Goal: Information Seeking & Learning: Learn about a topic

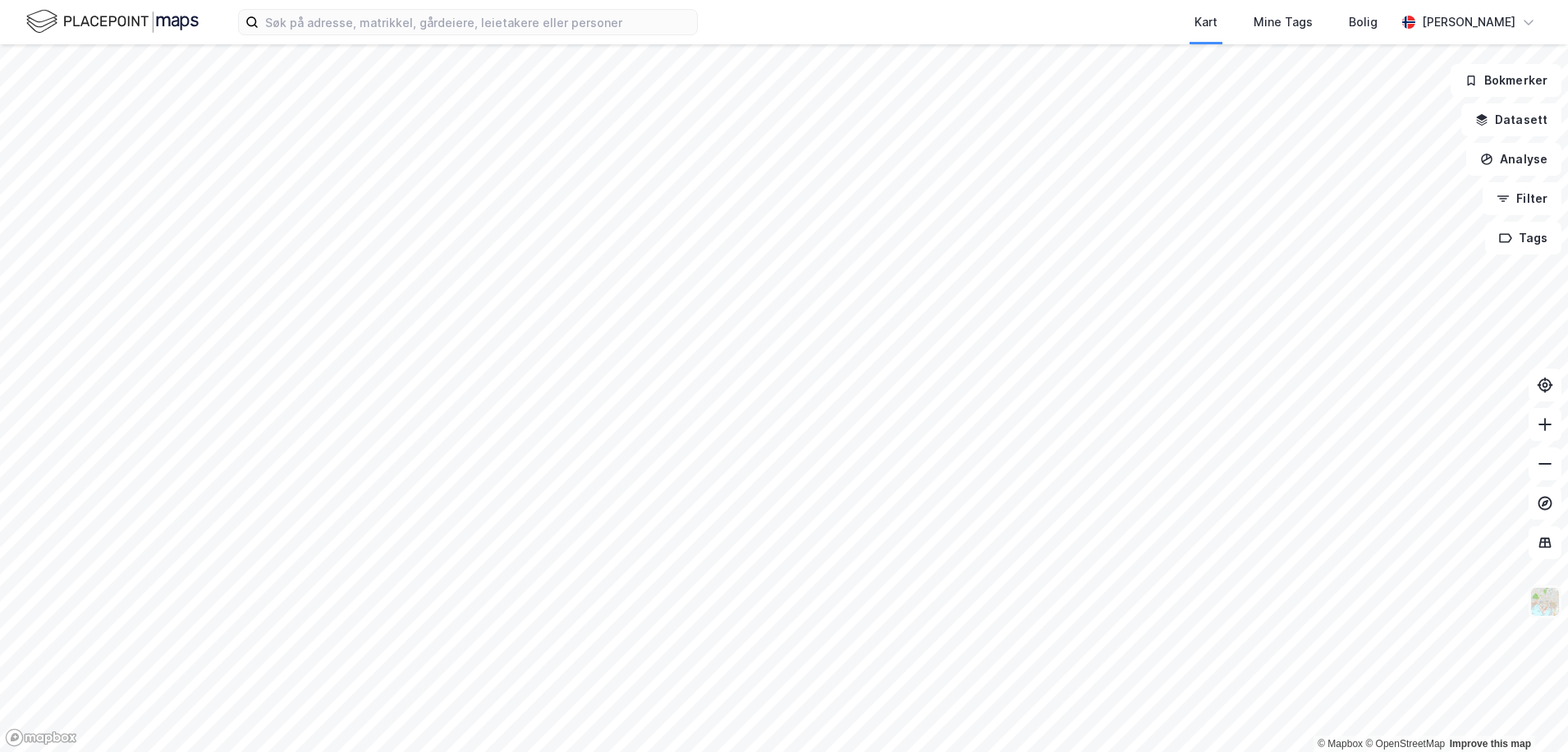
click at [1539, 601] on img at bounding box center [1545, 601] width 31 height 31
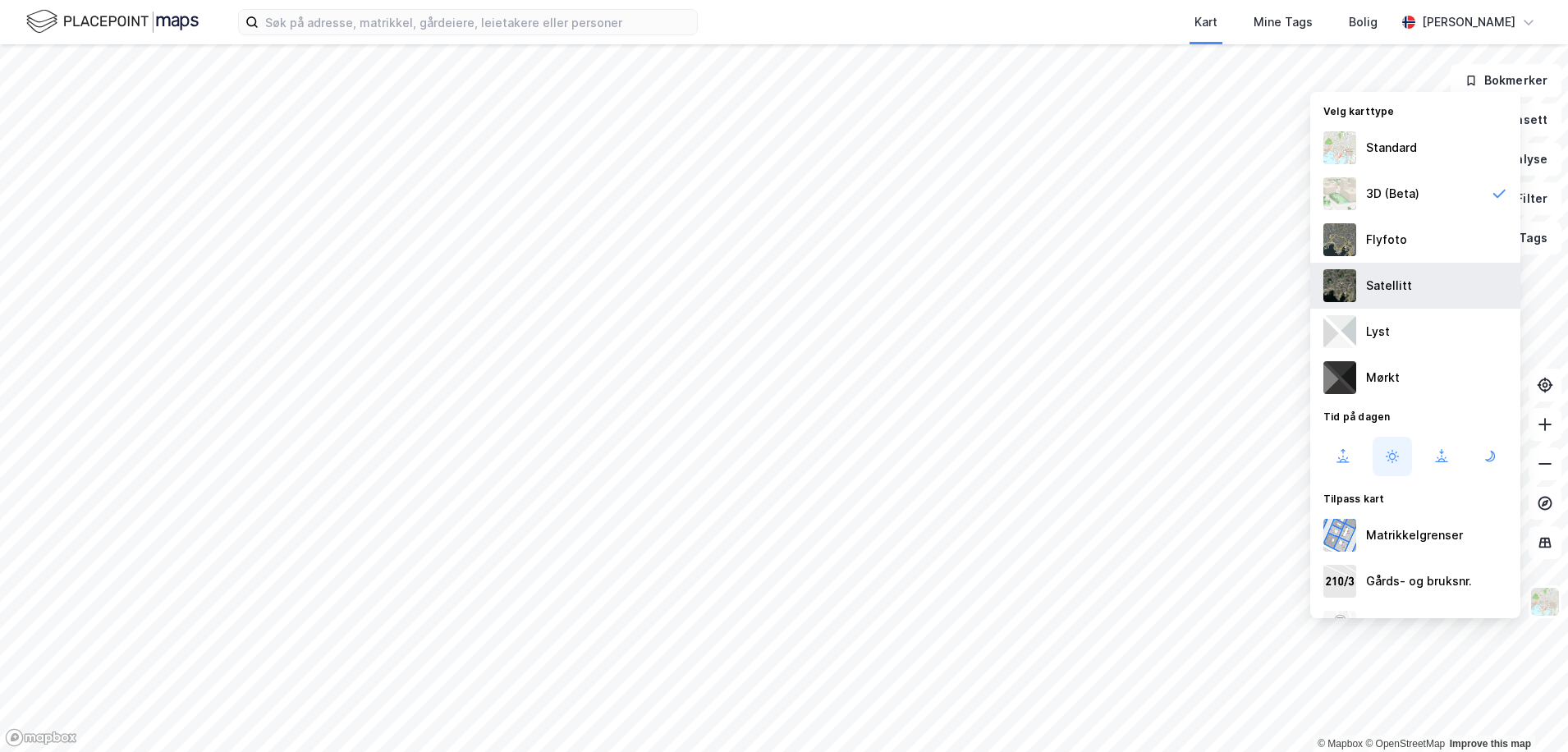
click at [1406, 286] on div "Satellitt" at bounding box center [1389, 286] width 46 height 19
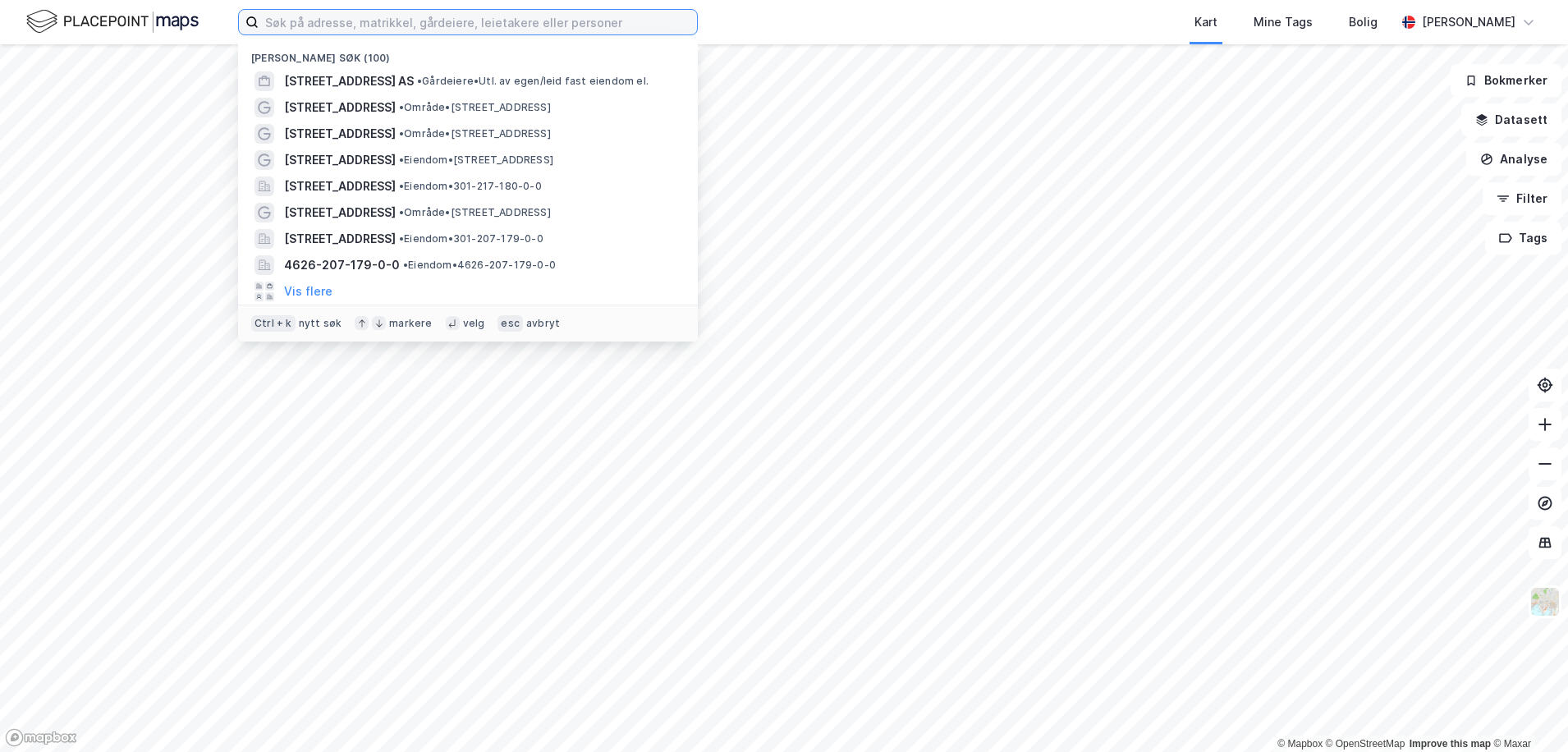
click at [350, 25] on input at bounding box center [478, 22] width 439 height 25
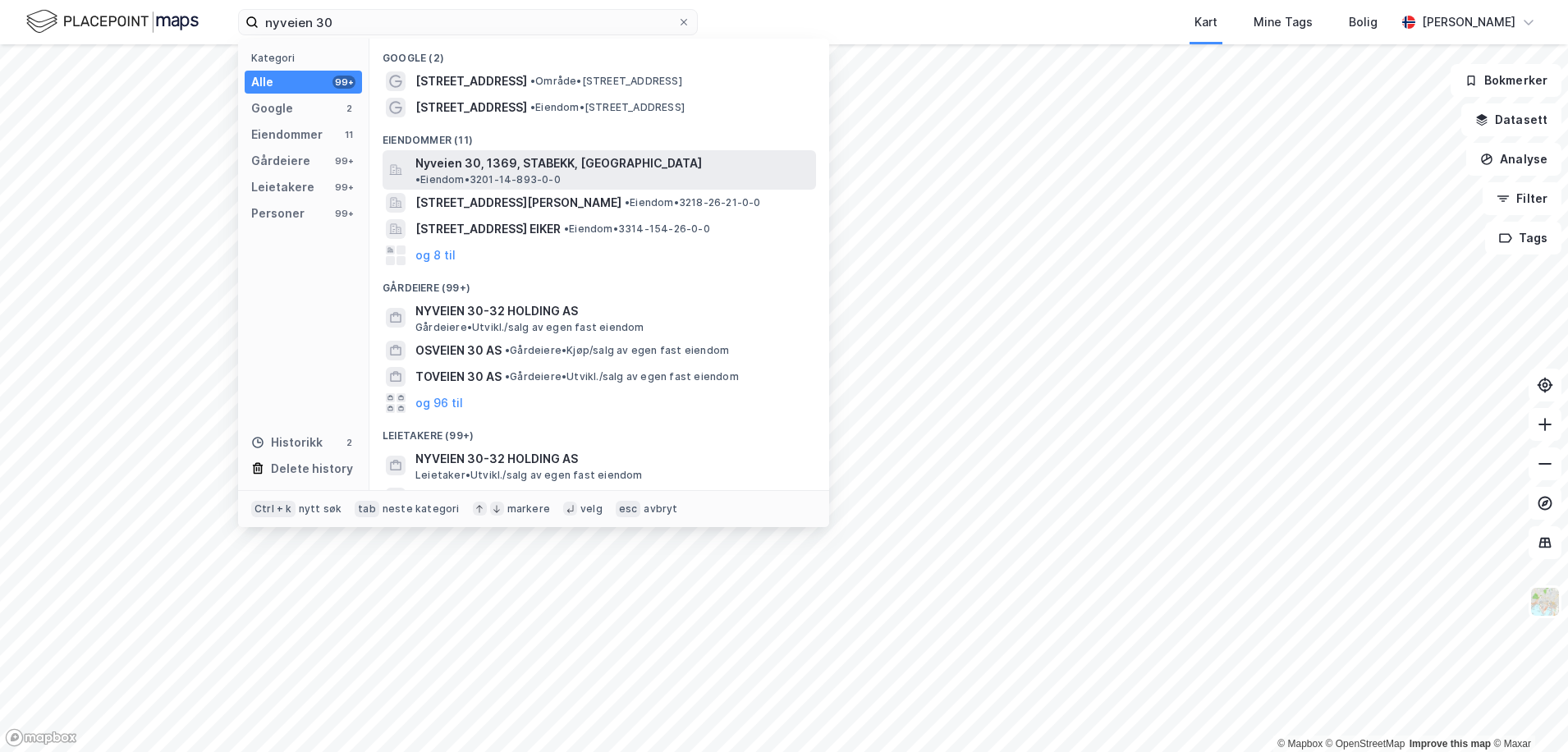
click at [479, 154] on span "Nyveien 30, 1369, STABEKK, [GEOGRAPHIC_DATA]" at bounding box center [559, 163] width 287 height 19
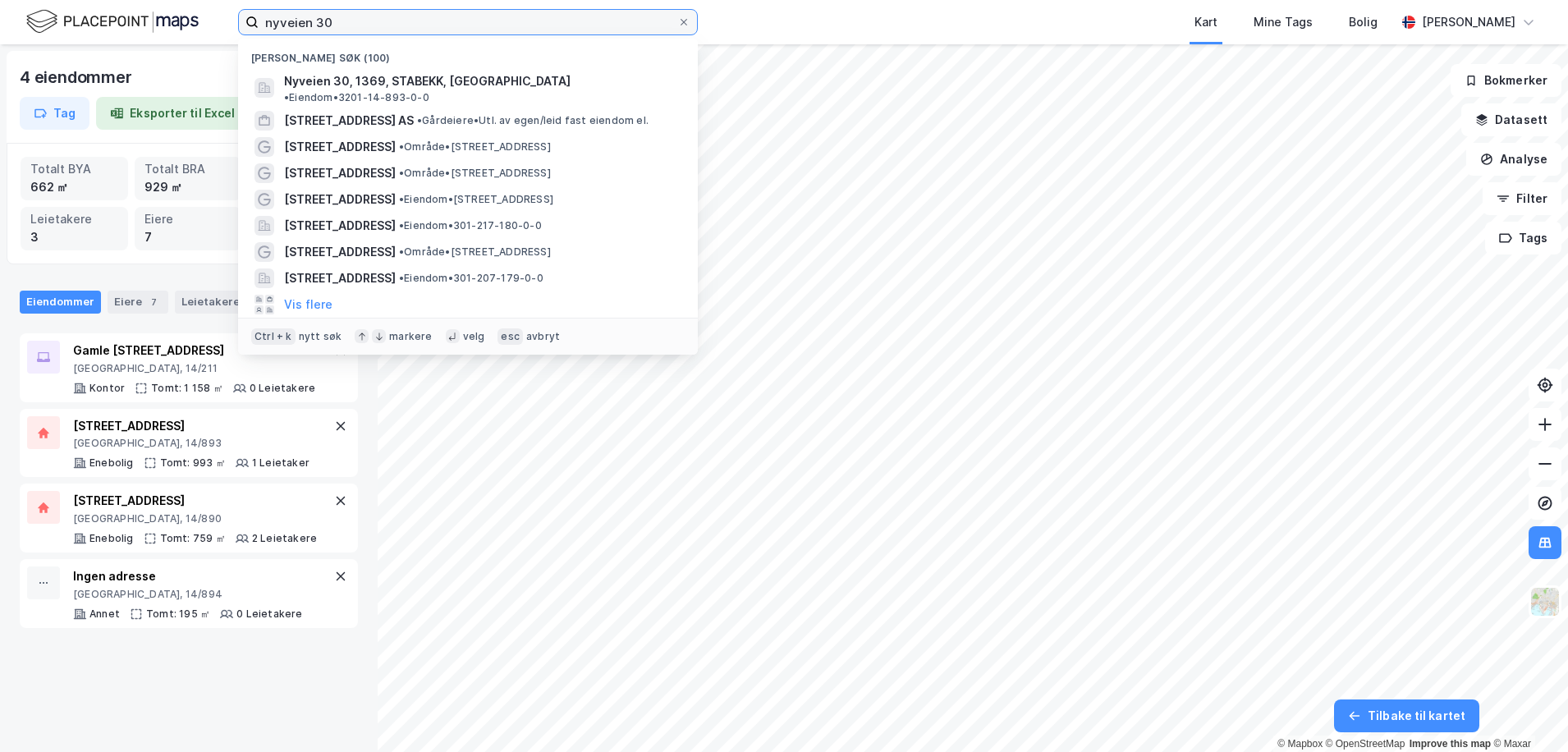
drag, startPoint x: 334, startPoint y: 16, endPoint x: 166, endPoint y: 23, distance: 168.1
click at [169, 22] on div "nyveien 30 Nylige søk (100) Nyveien 30, 1369, [GEOGRAPHIC_DATA], [GEOGRAPHIC_DA…" at bounding box center [784, 22] width 1568 height 44
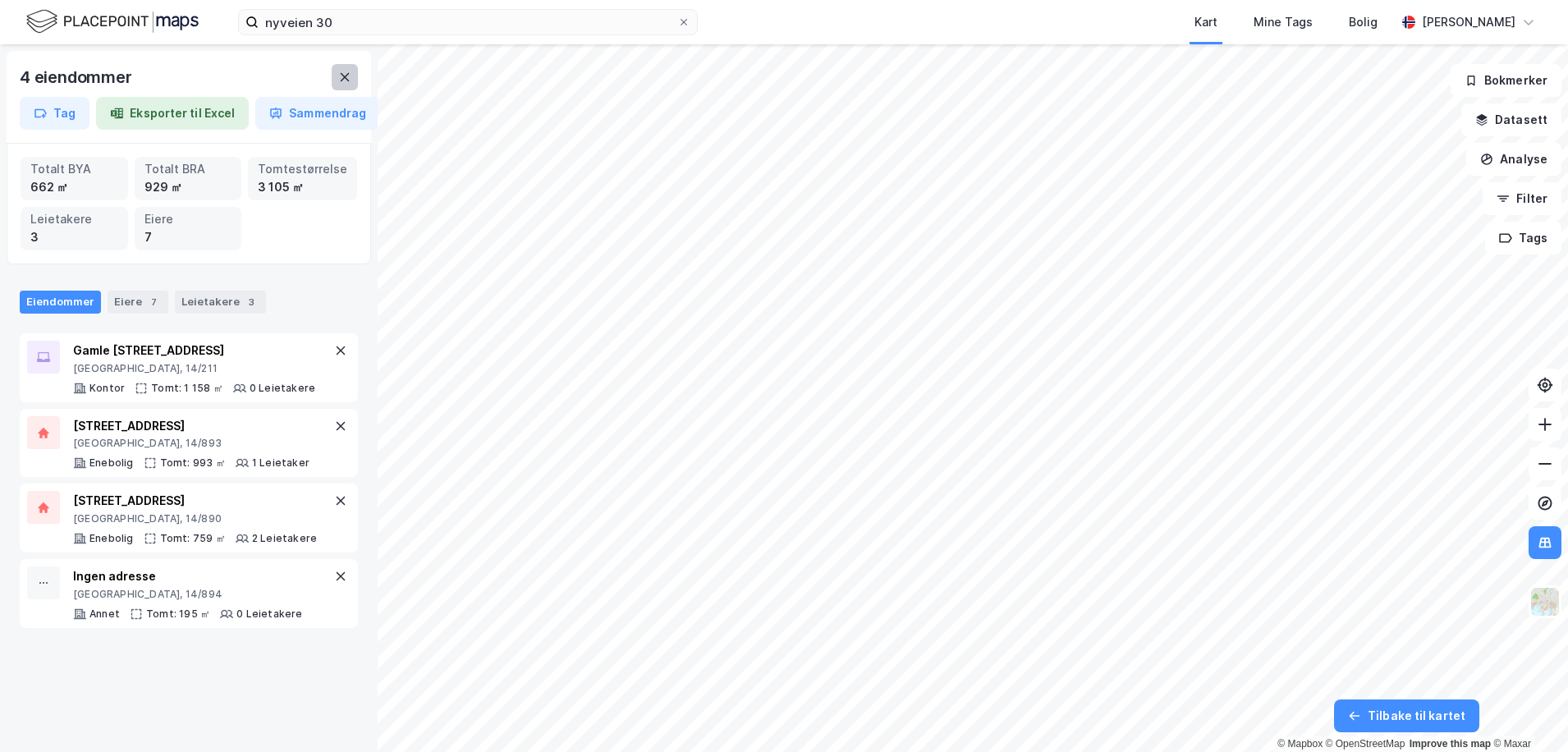
click at [353, 73] on button at bounding box center [344, 77] width 26 height 26
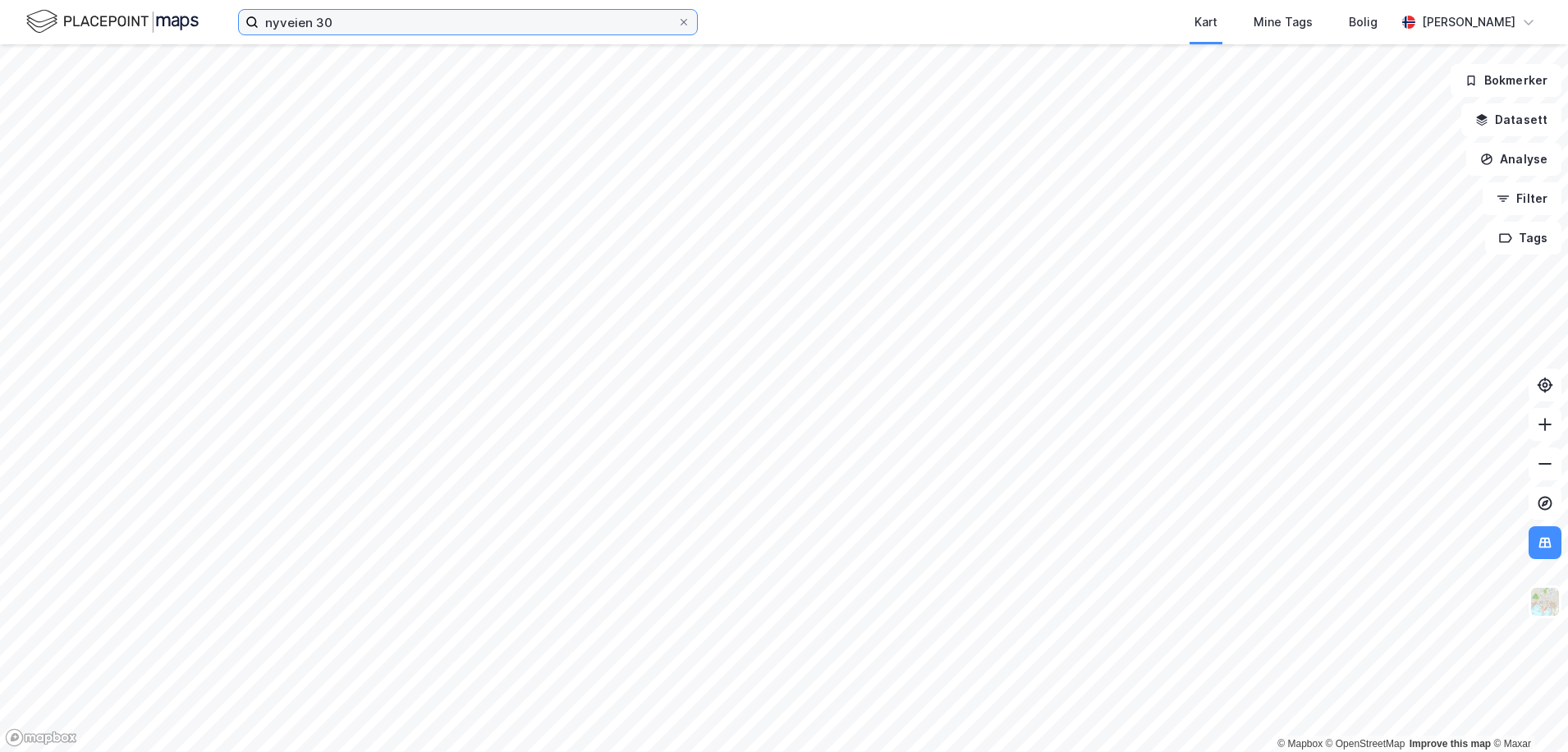
click at [353, 21] on input "nyveien 30" at bounding box center [468, 22] width 418 height 25
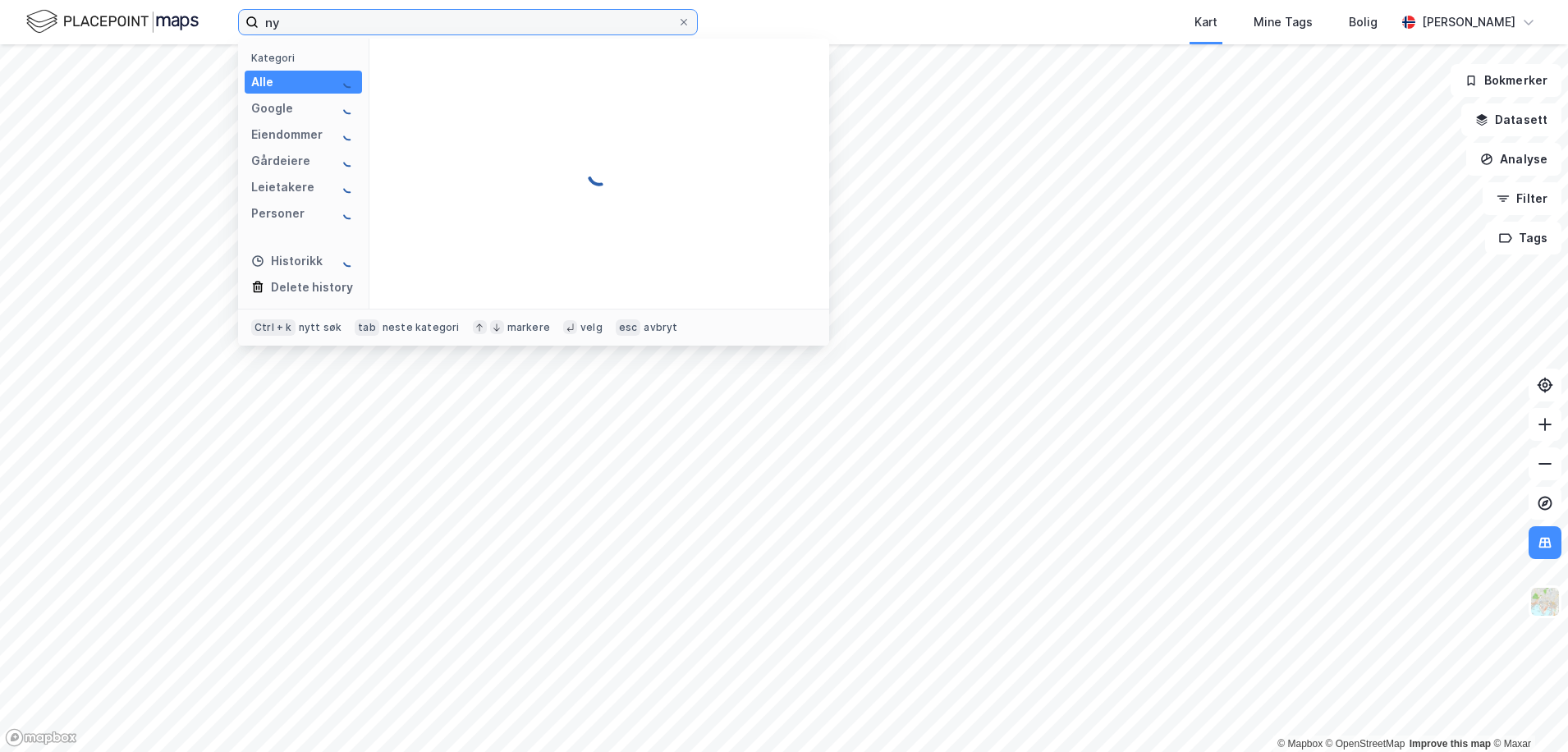
type input "n"
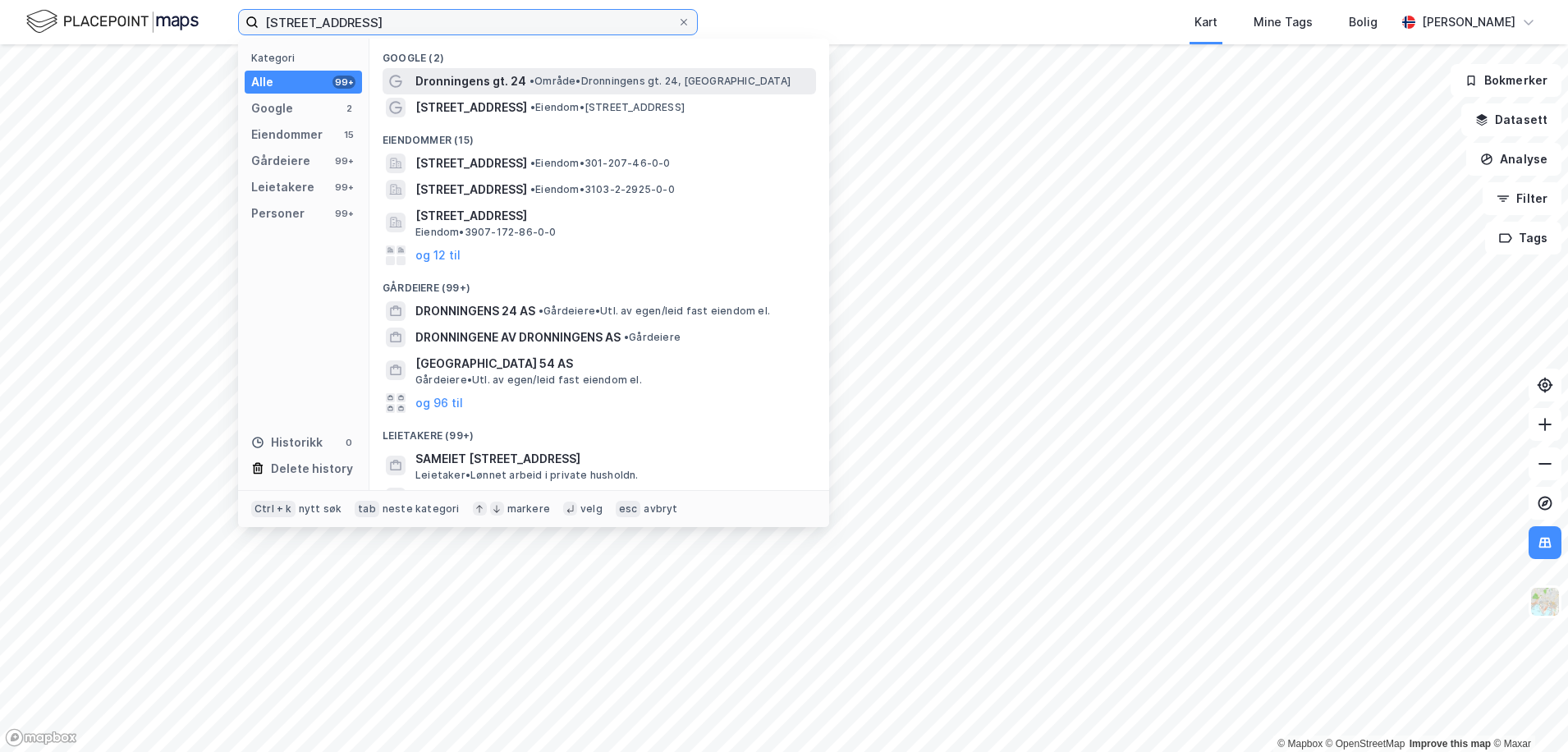
type input "[STREET_ADDRESS]"
click at [440, 79] on span "Dronningens gt. 24" at bounding box center [470, 81] width 111 height 19
